Goal: Find specific page/section: Find specific page/section

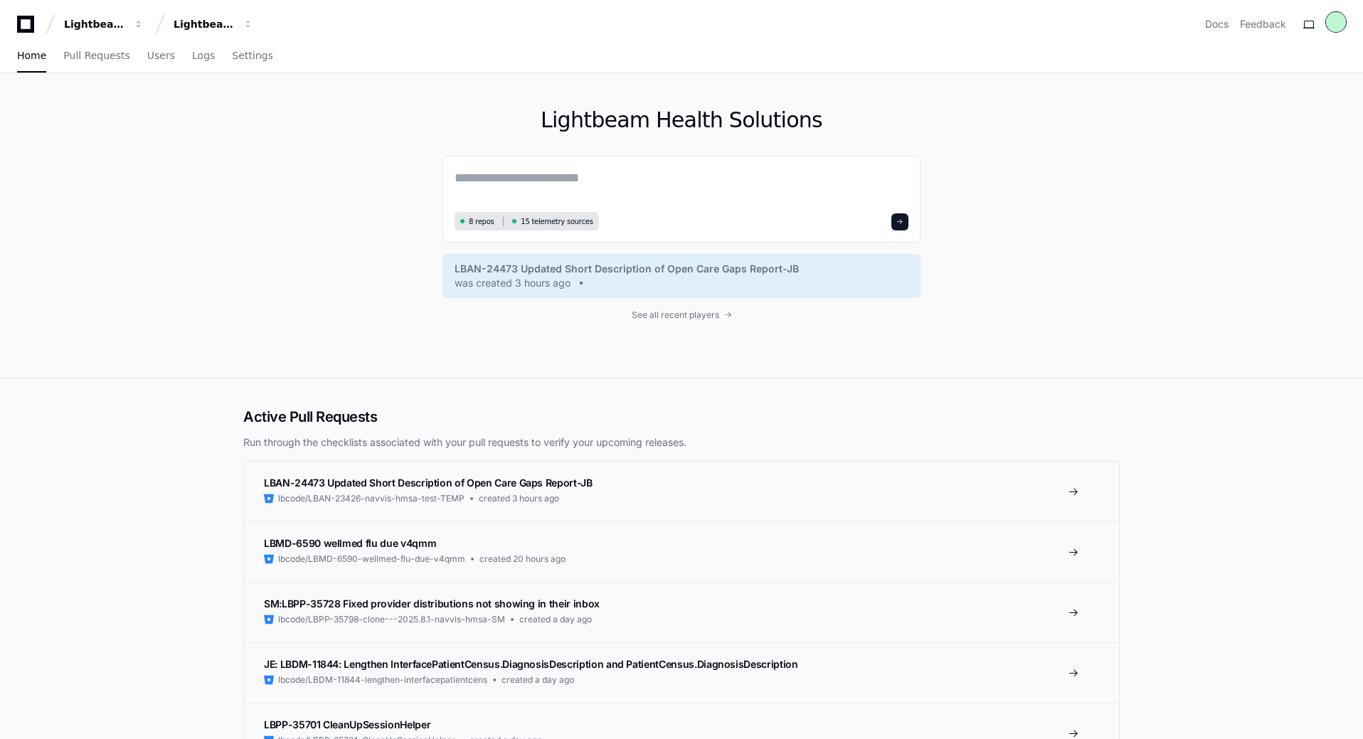
click at [1330, 18] on div at bounding box center [1336, 22] width 20 height 20
click at [619, 189] on textarea at bounding box center [682, 188] width 454 height 40
click at [697, 312] on span "See all recent players" at bounding box center [676, 314] width 88 height 11
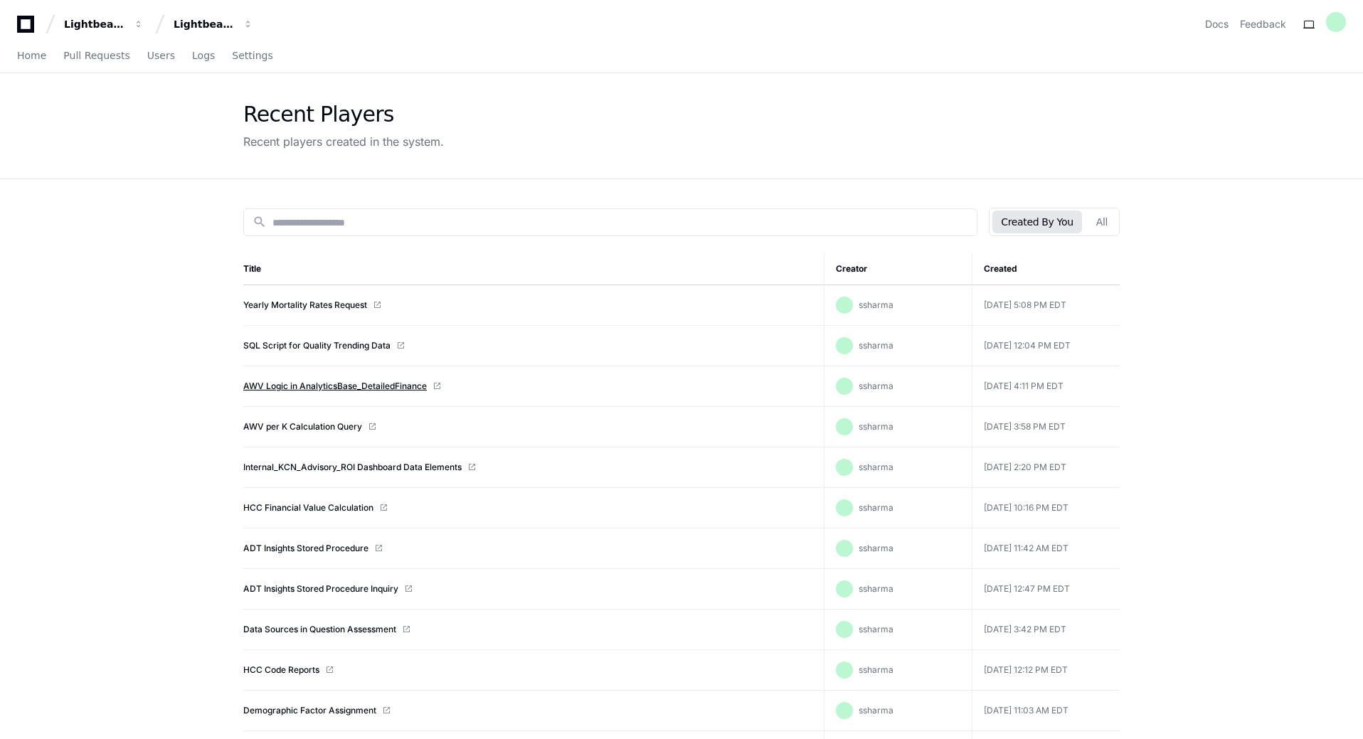
click at [389, 386] on link "AWV Logic in AnalyticsBase_DetailedFinance" at bounding box center [335, 386] width 184 height 11
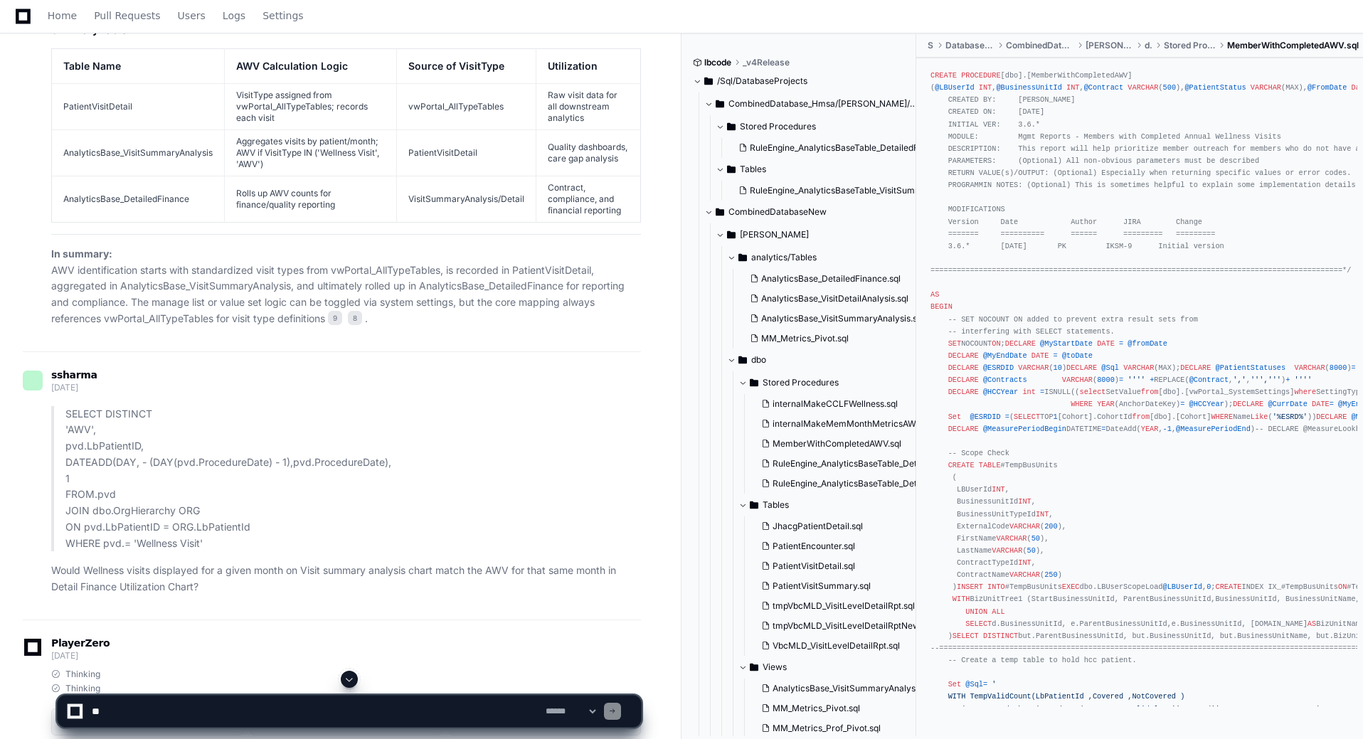
scroll to position [5709, 0]
